Goal: Task Accomplishment & Management: Manage account settings

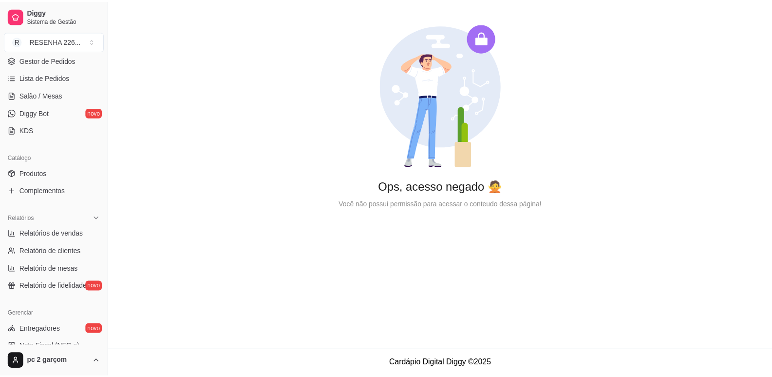
scroll to position [97, 0]
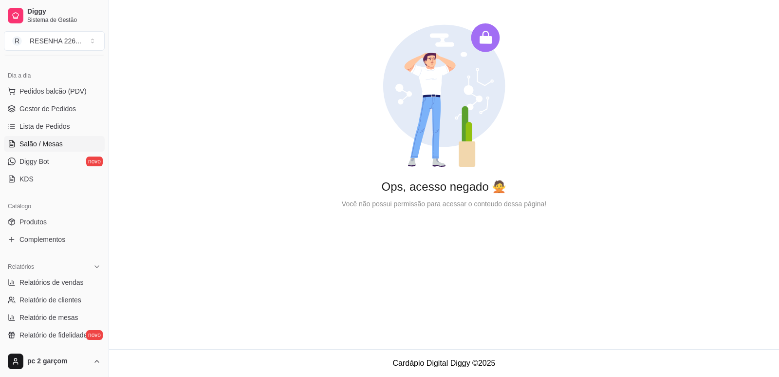
click at [54, 142] on span "Salão / Mesas" at bounding box center [40, 144] width 43 height 10
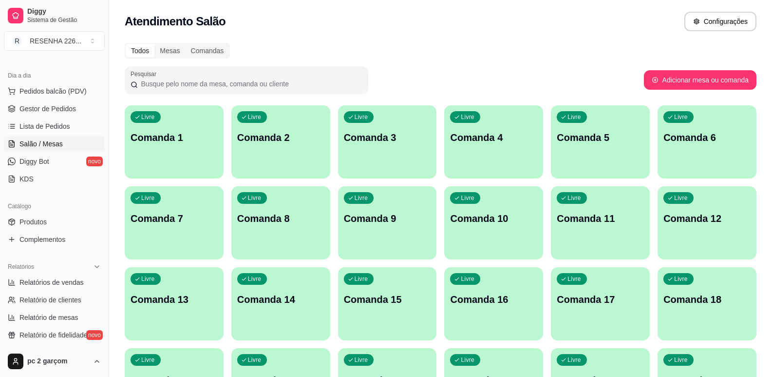
click at [644, 81] on div "Pesquisar" at bounding box center [384, 79] width 519 height 27
click at [661, 81] on button "Adicionar mesa ou comanda" at bounding box center [699, 80] width 109 height 19
select select "TABLE"
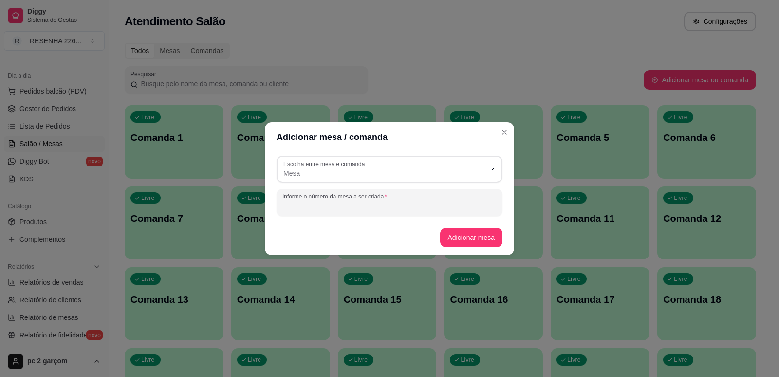
click at [407, 205] on input "Informe o número da mesa a ser criada" at bounding box center [390, 206] width 214 height 10
type input "1"
click at [473, 242] on button "Adicionar mesa" at bounding box center [471, 236] width 61 height 19
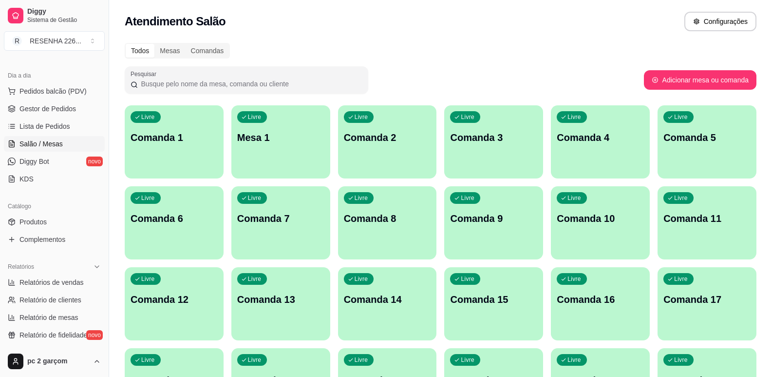
click at [292, 123] on div "Livre Mesa 1" at bounding box center [280, 135] width 99 height 61
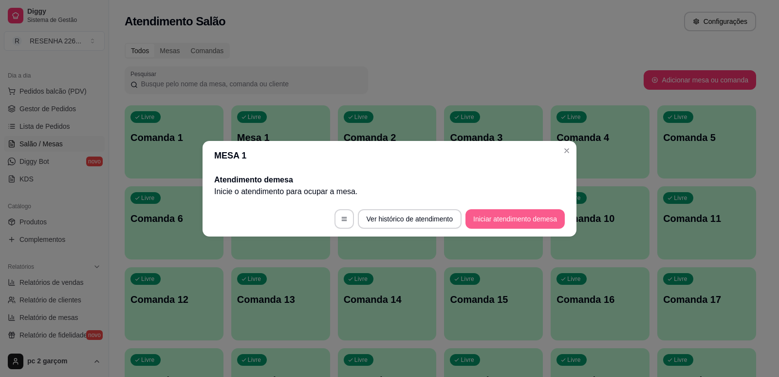
click at [483, 213] on button "Iniciar atendimento de mesa" at bounding box center [515, 218] width 99 height 19
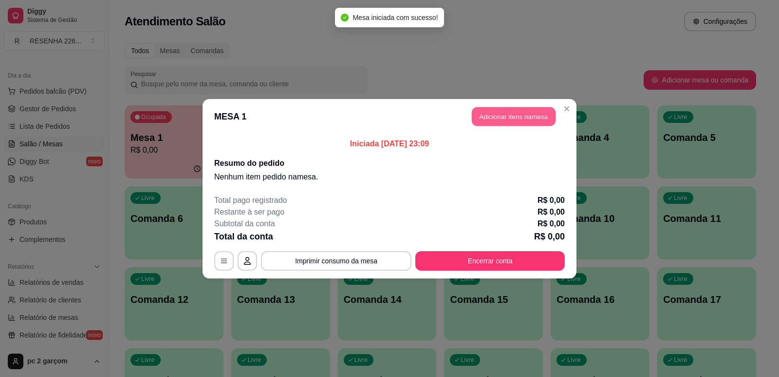
click at [502, 112] on button "Adicionar itens na mesa" at bounding box center [514, 116] width 84 height 19
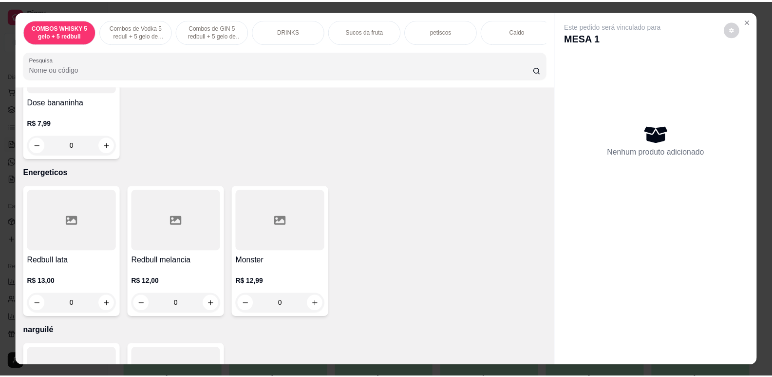
scroll to position [3998, 0]
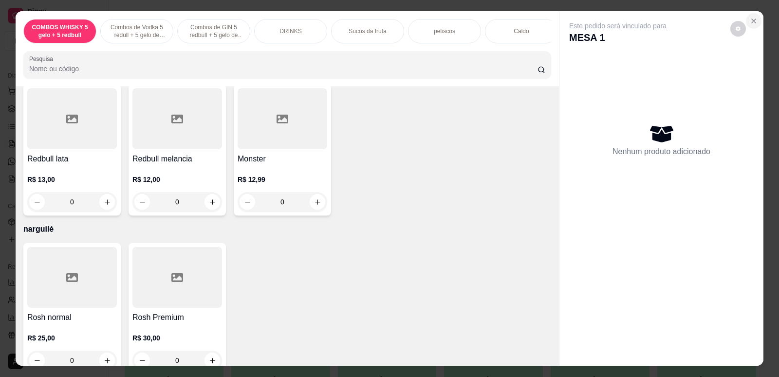
click at [750, 21] on icon "Close" at bounding box center [754, 21] width 8 height 8
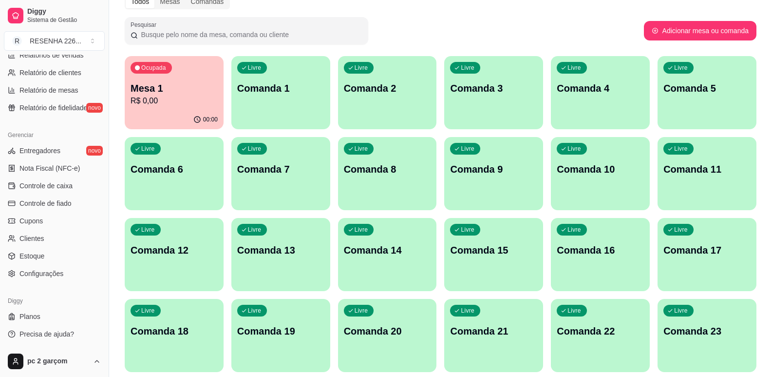
scroll to position [49, 0]
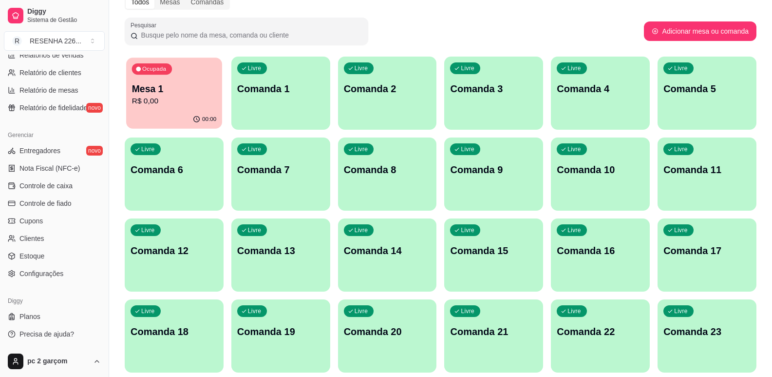
click at [198, 97] on p "R$ 0,00" at bounding box center [174, 100] width 84 height 11
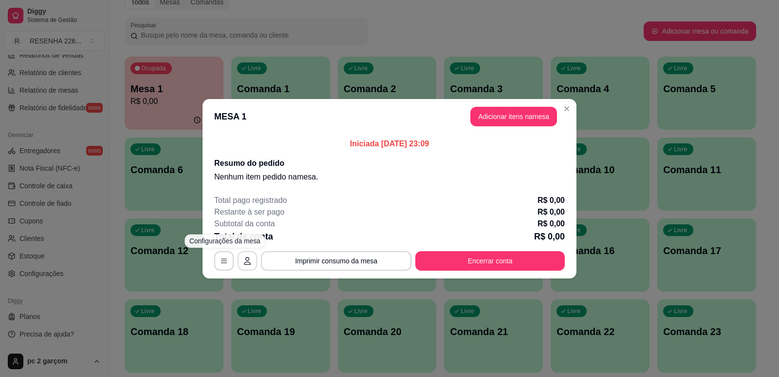
click at [241, 255] on button "button" at bounding box center [247, 260] width 19 height 19
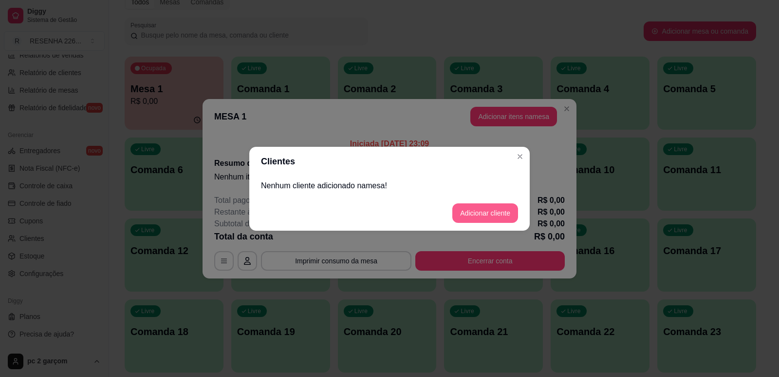
click at [471, 216] on button "Adicionar cliente" at bounding box center [486, 212] width 66 height 19
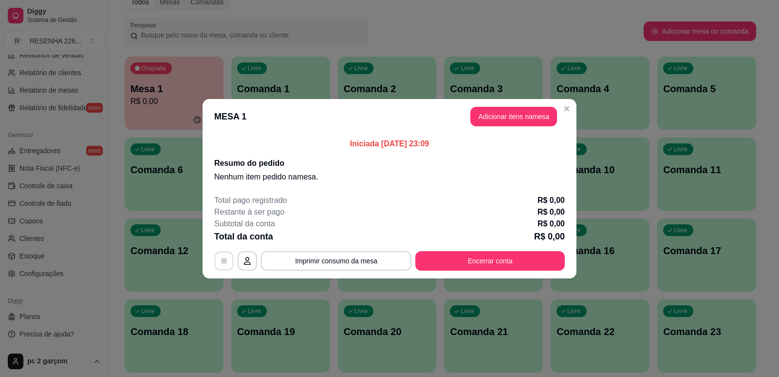
click at [218, 265] on button "button" at bounding box center [224, 260] width 19 height 19
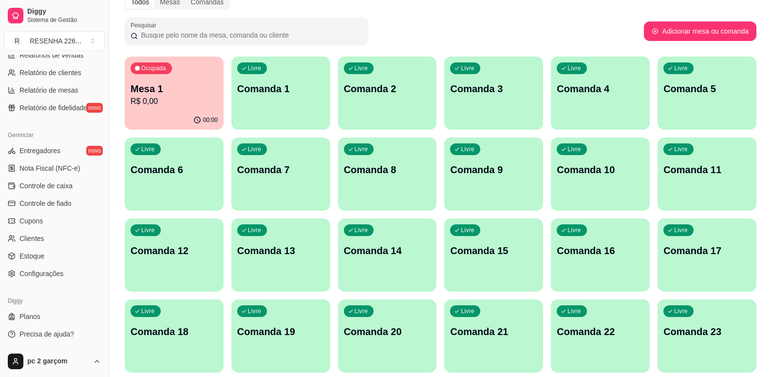
click at [197, 95] on div "Mesa 1 R$ 0,00" at bounding box center [174, 94] width 87 height 25
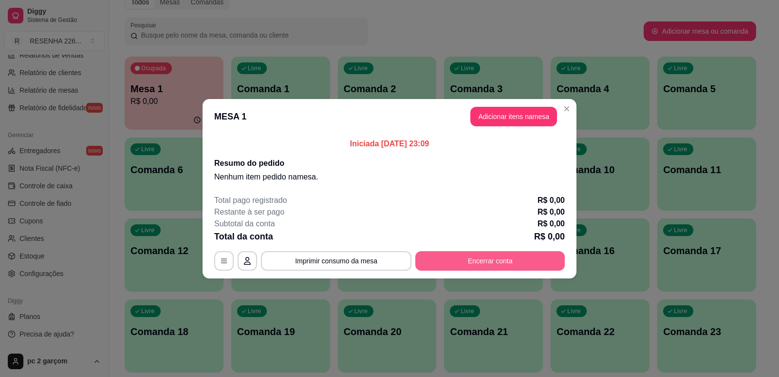
click at [465, 261] on button "Encerrar conta" at bounding box center [491, 260] width 150 height 19
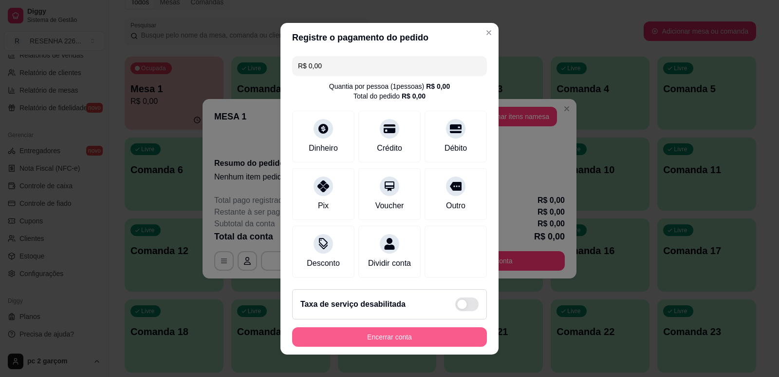
click at [414, 338] on button "Encerrar conta" at bounding box center [389, 336] width 195 height 19
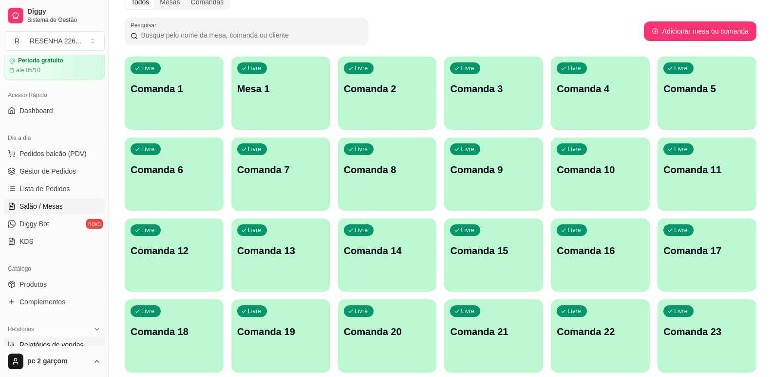
scroll to position [32, 0]
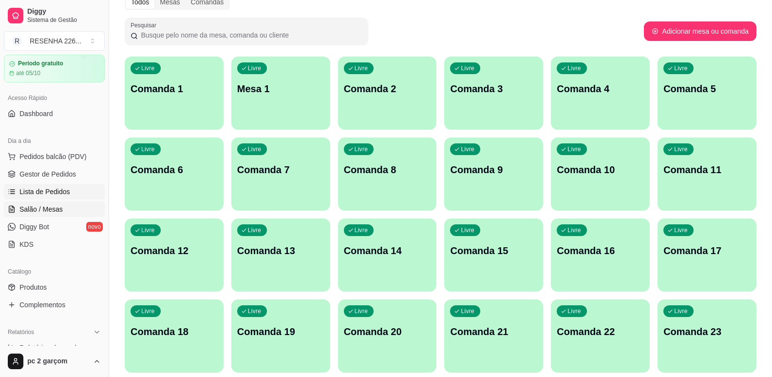
click at [61, 186] on link "Lista de Pedidos" at bounding box center [54, 192] width 101 height 16
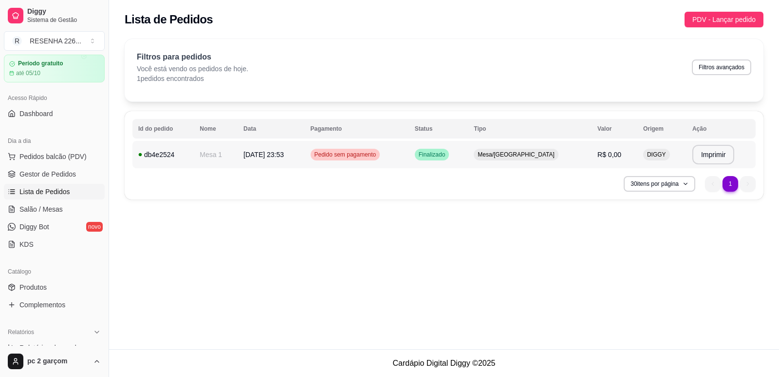
click at [379, 154] on span "Pedido sem pagamento" at bounding box center [346, 155] width 66 height 8
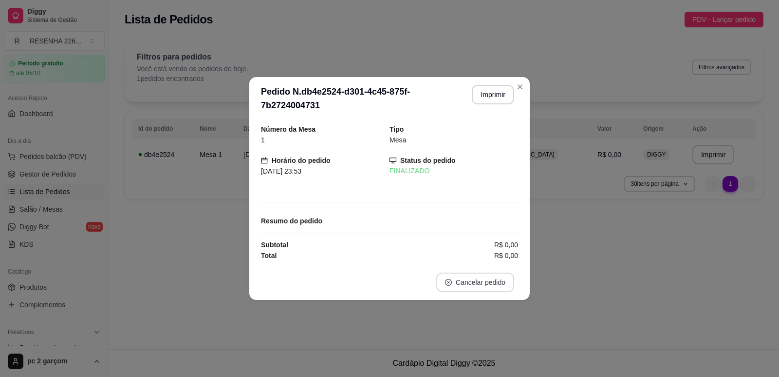
click at [469, 279] on button "Cancelar pedido" at bounding box center [475, 281] width 78 height 19
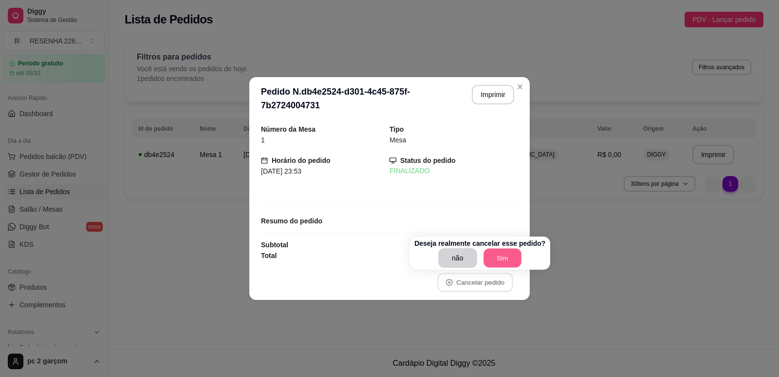
click at [489, 256] on button "Sim" at bounding box center [503, 257] width 38 height 19
